Goal: Task Accomplishment & Management: Use online tool/utility

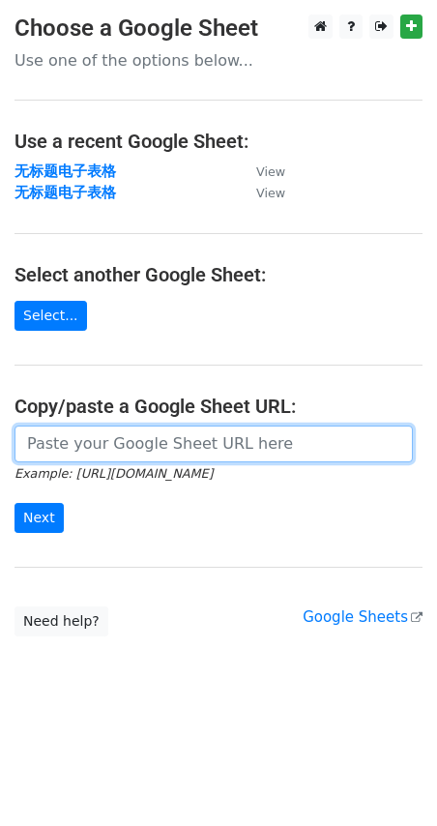
click at [61, 446] on input "url" at bounding box center [214, 444] width 399 height 37
paste input "https://docs.google.com/spreadsheets/d/1JuArBifkyQXk_qW46SzlQ5JvpD4r_Sttl1bpQh7…"
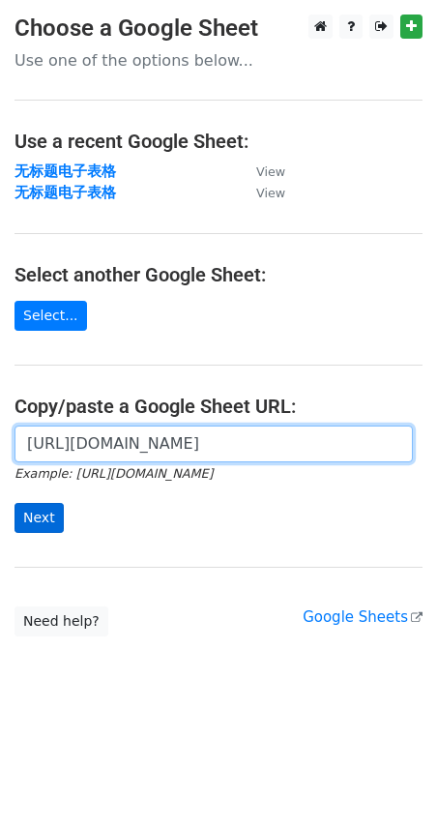
type input "https://docs.google.com/spreadsheets/d/1JuArBifkyQXk_qW46SzlQ5JvpD4r_Sttl1bpQh7…"
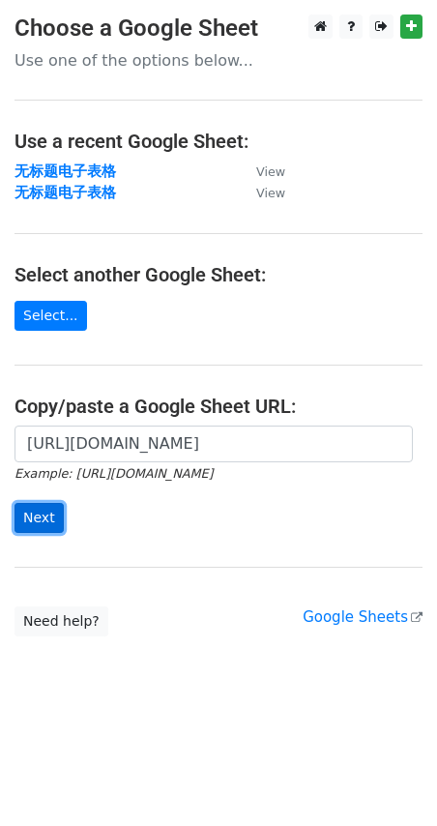
scroll to position [0, 0]
click at [38, 510] on input "Next" at bounding box center [39, 518] width 49 height 30
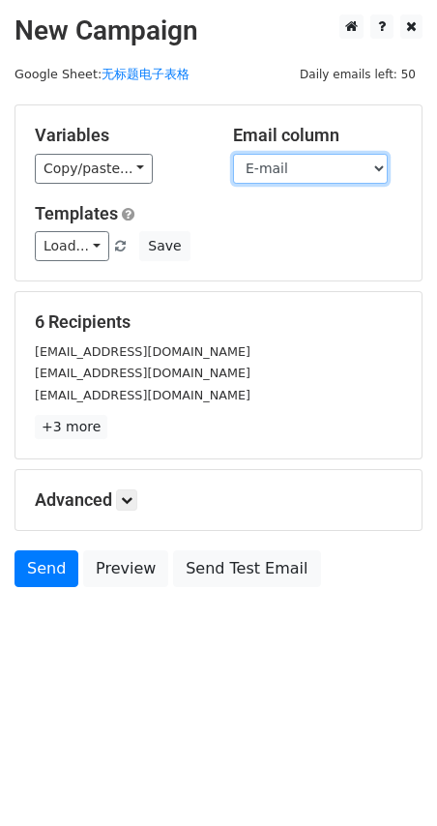
click at [338, 170] on select "Name E-mail" at bounding box center [310, 169] width 155 height 30
click at [233, 154] on select "Name E-mail" at bounding box center [310, 169] width 155 height 30
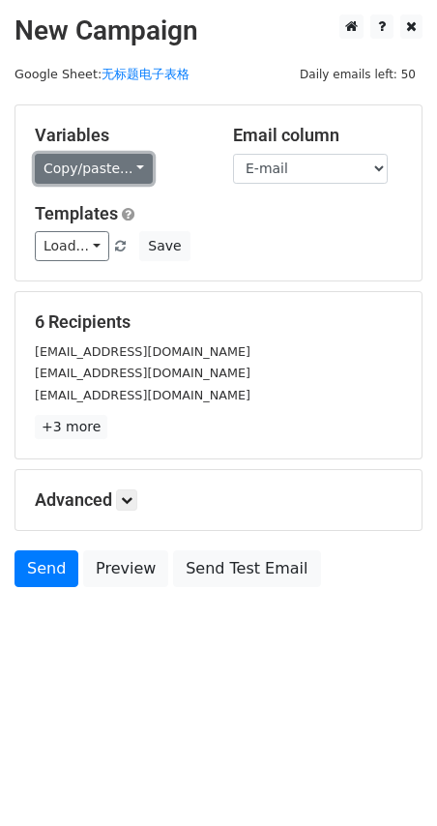
click at [126, 165] on link "Copy/paste..." at bounding box center [94, 169] width 118 height 30
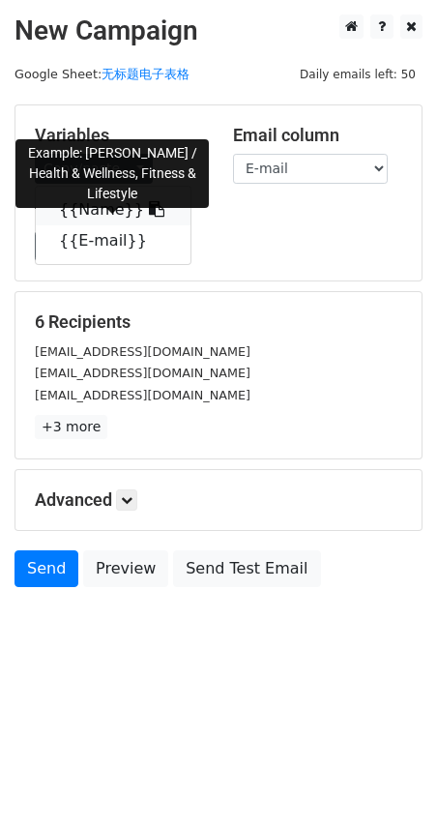
click at [116, 204] on link "{{Name}}" at bounding box center [113, 209] width 155 height 31
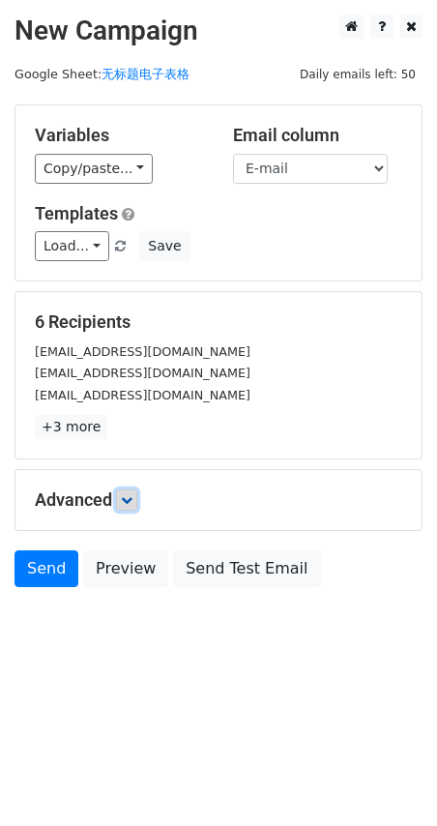
click at [130, 498] on icon at bounding box center [127, 500] width 12 height 12
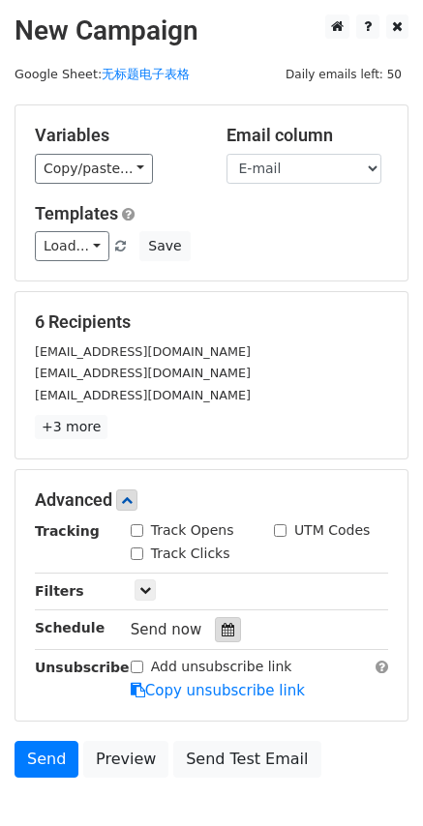
click at [222, 626] on icon at bounding box center [228, 630] width 13 height 14
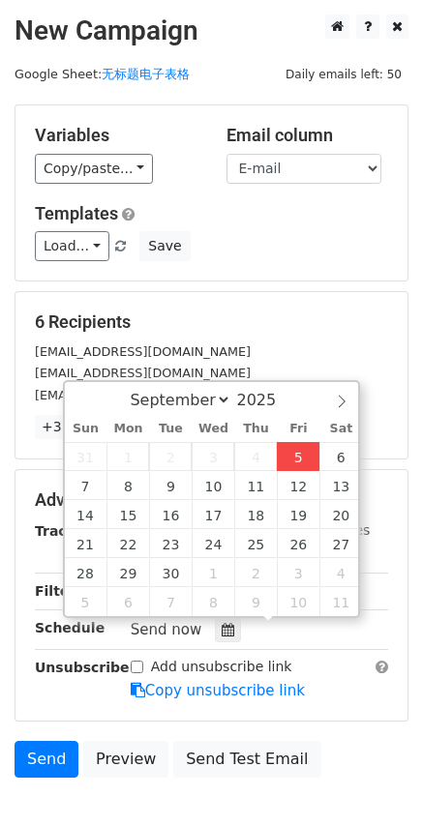
type input "[DATE] 18:06"
type input "06"
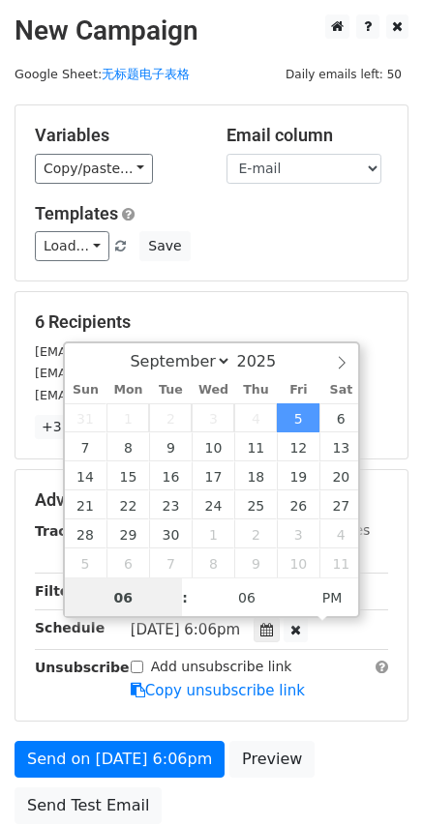
scroll to position [1, 0]
type input "10"
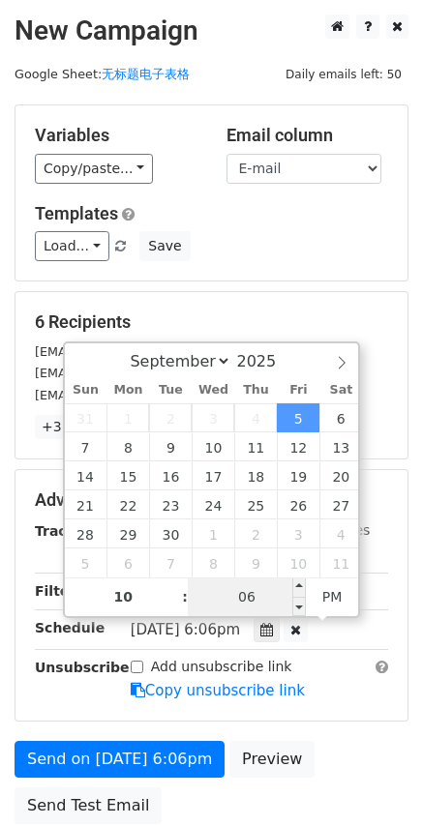
type input "[DATE] 22:06"
click at [231, 590] on input "06" at bounding box center [247, 597] width 118 height 39
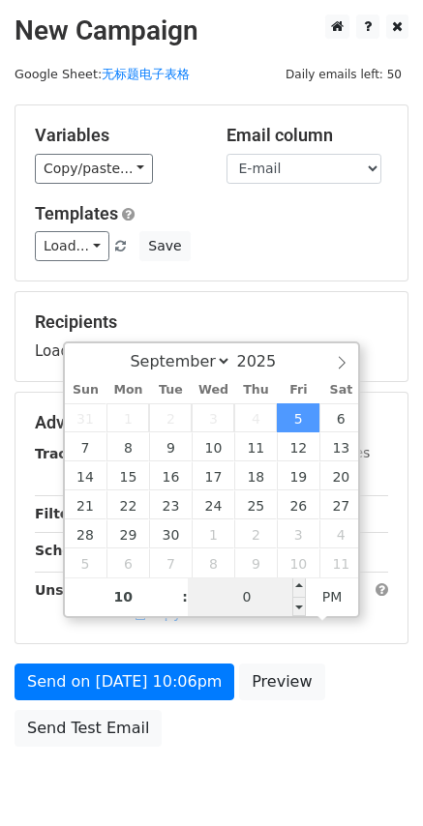
type input "00"
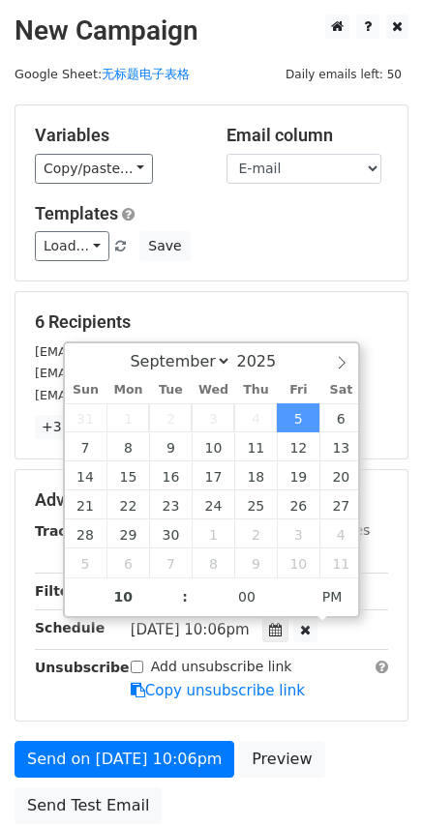
type input "[DATE] 22:00"
click at [300, 261] on div "Load... No templates saved Save" at bounding box center [211, 246] width 382 height 30
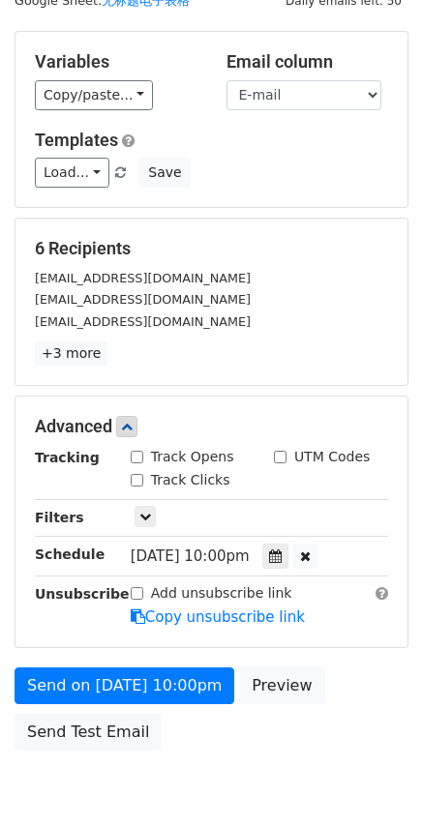
scroll to position [163, 0]
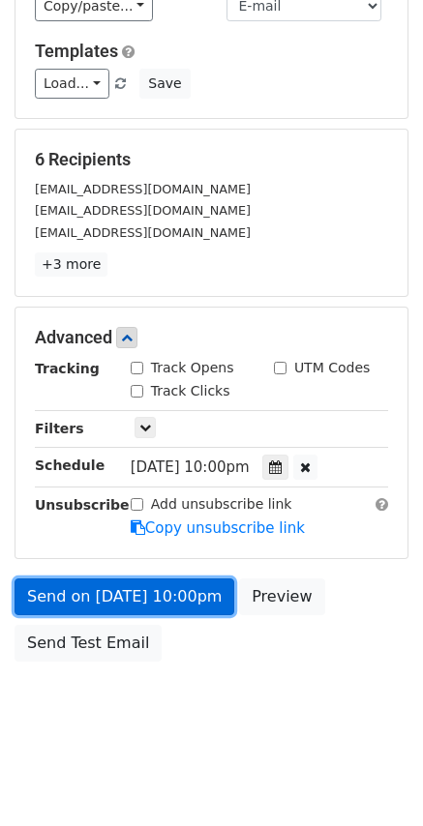
click at [97, 581] on link "Send on [DATE] 10:00pm" at bounding box center [125, 597] width 220 height 37
